Goal: Information Seeking & Learning: Learn about a topic

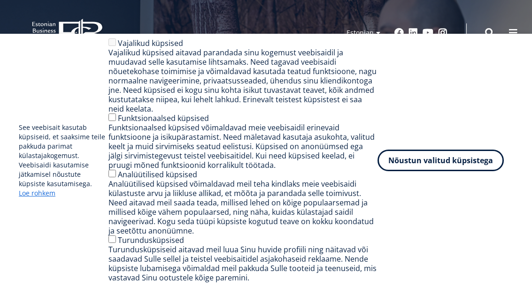
click at [412, 171] on button "Nõustun valitud küpsistega" at bounding box center [440, 161] width 126 height 22
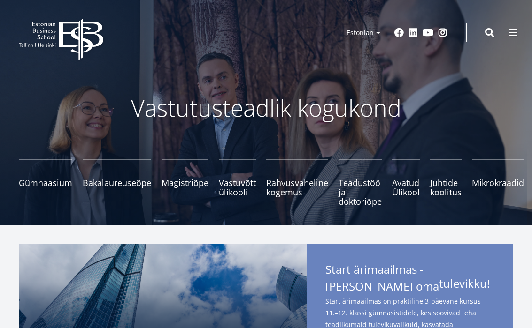
click at [183, 182] on span "Magistriõpe Tutvu ja registreeru" at bounding box center [184, 182] width 47 height 9
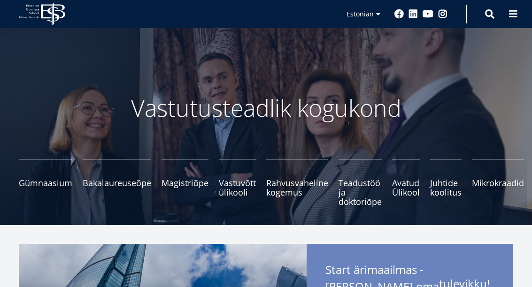
scroll to position [21, 0]
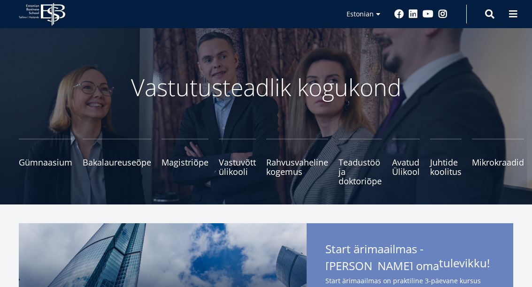
click at [356, 177] on span "Teadustöö ja doktoriõpe Tutvu" at bounding box center [359, 172] width 43 height 28
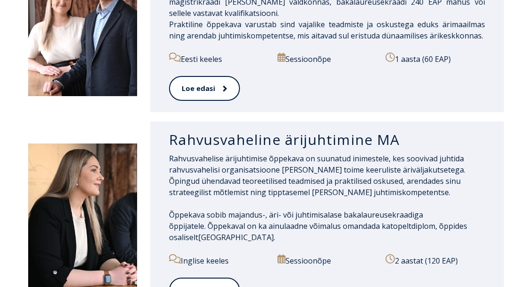
scroll to position [942, 0]
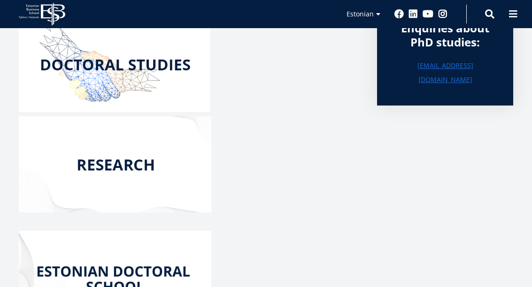
scroll to position [175, 0]
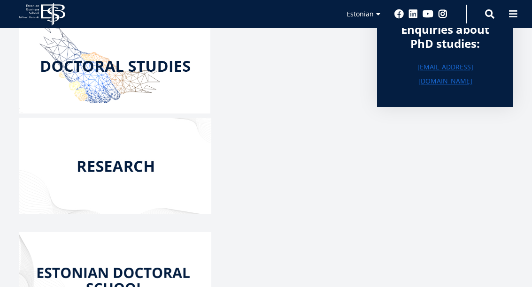
click at [68, 63] on img at bounding box center [114, 66] width 191 height 96
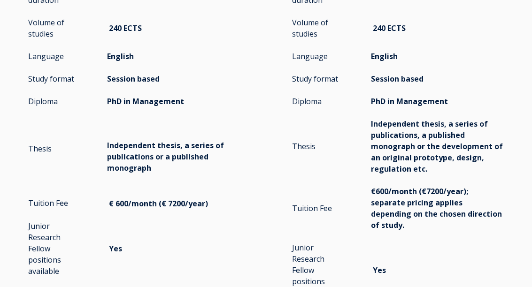
scroll to position [1635, 0]
